Goal: Find specific page/section: Find specific page/section

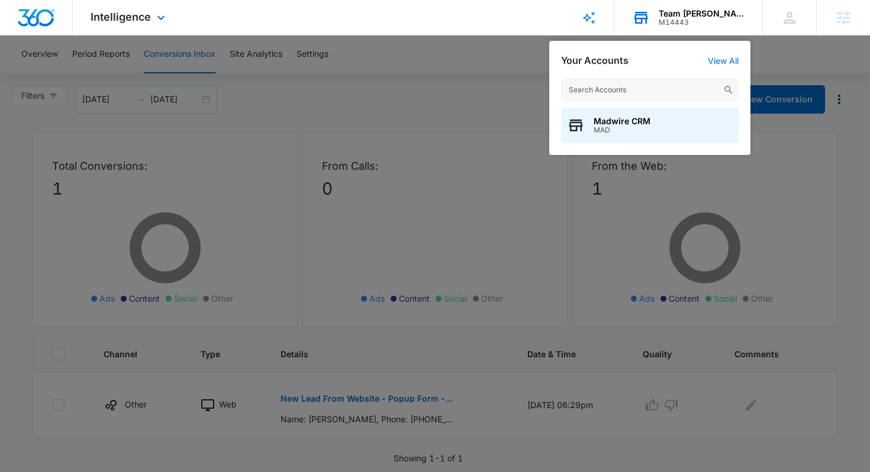
click at [626, 85] on input "text" at bounding box center [649, 90] width 177 height 24
type input "carbon recall"
click at [632, 119] on span "Carbon Recall Kalispell" at bounding box center [640, 121] width 94 height 9
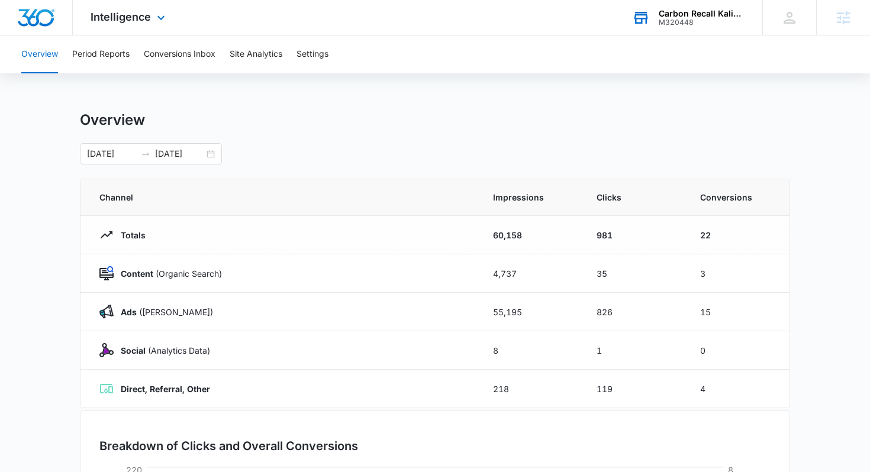
click at [677, 19] on div "M320448" at bounding box center [701, 22] width 86 height 8
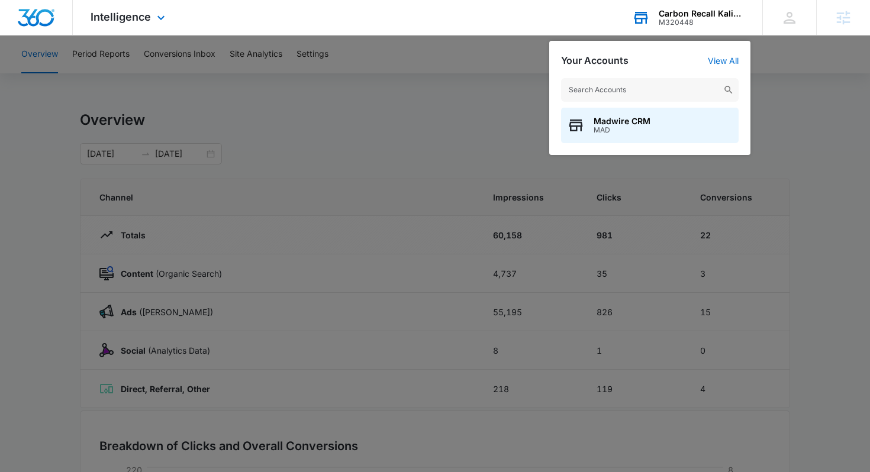
click at [638, 88] on input "text" at bounding box center [649, 90] width 177 height 24
type input "g"
type input "the generator house"
click at [642, 117] on span "The Generator House LLC" at bounding box center [645, 121] width 105 height 9
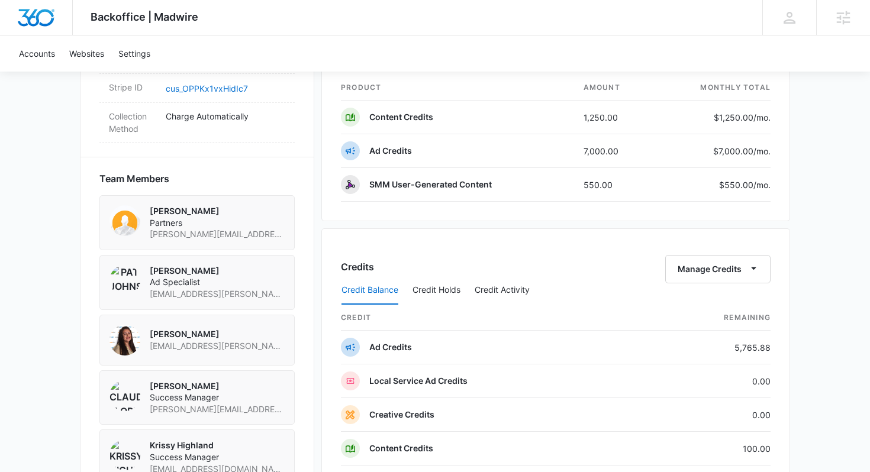
scroll to position [616, 0]
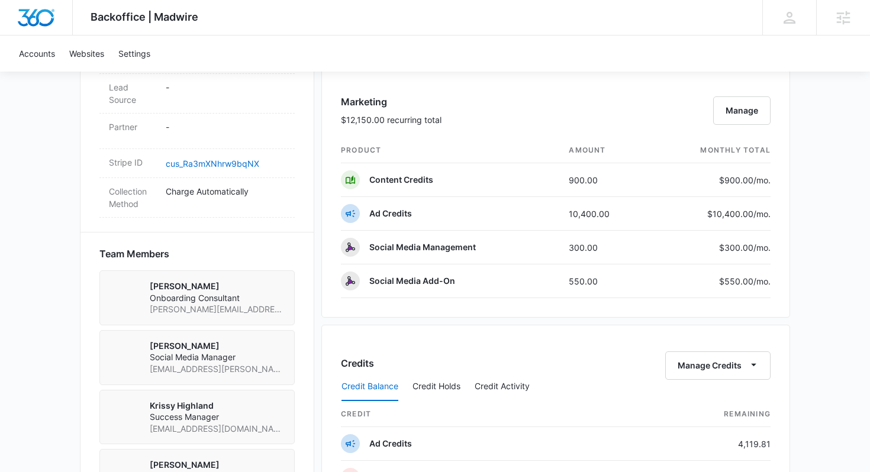
scroll to position [697, 0]
